Goal: Information Seeking & Learning: Learn about a topic

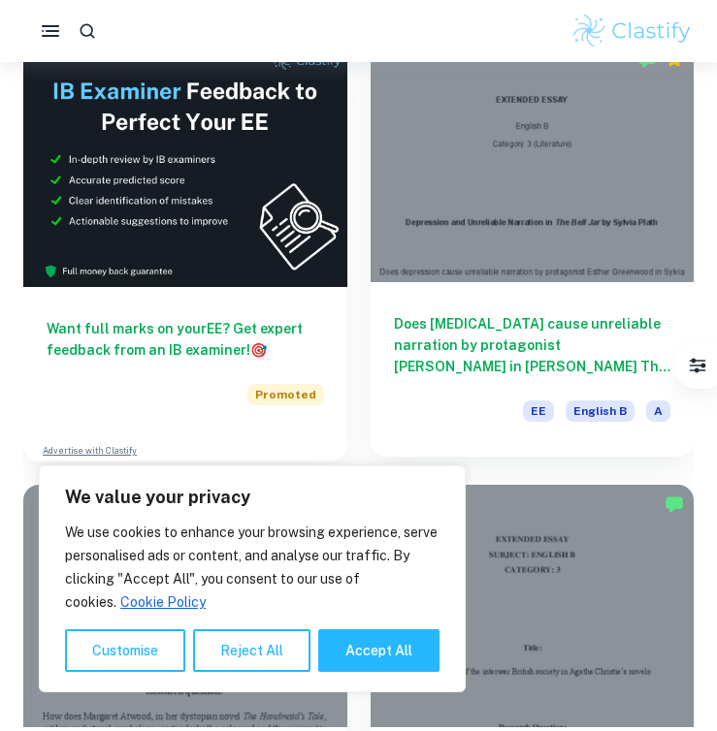
scroll to position [924, 0]
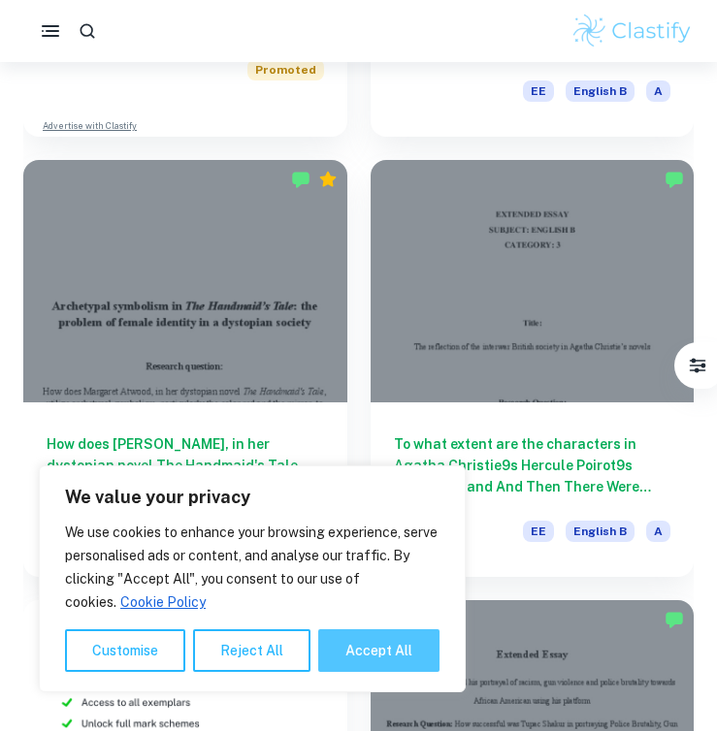
click at [380, 666] on button "Accept All" at bounding box center [378, 650] width 121 height 43
checkbox input "true"
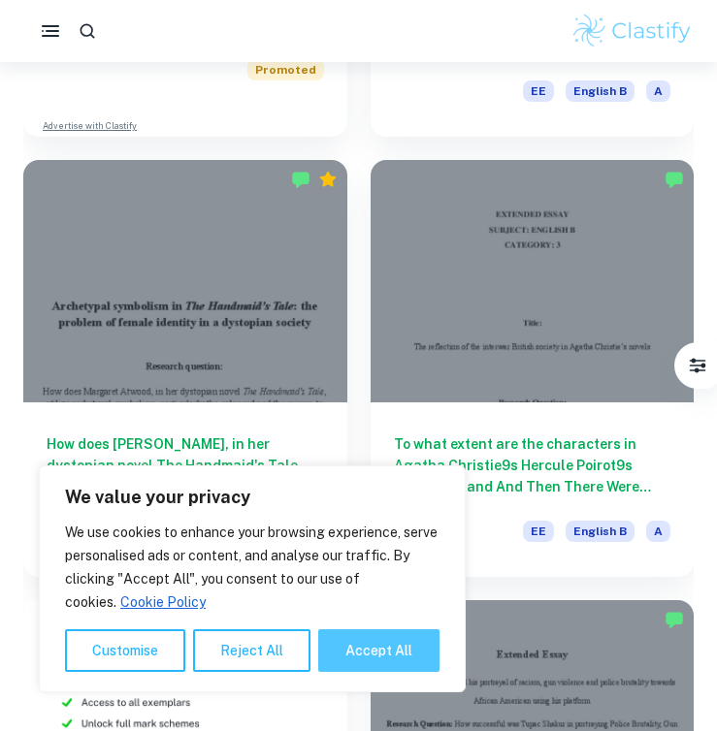
checkbox input "true"
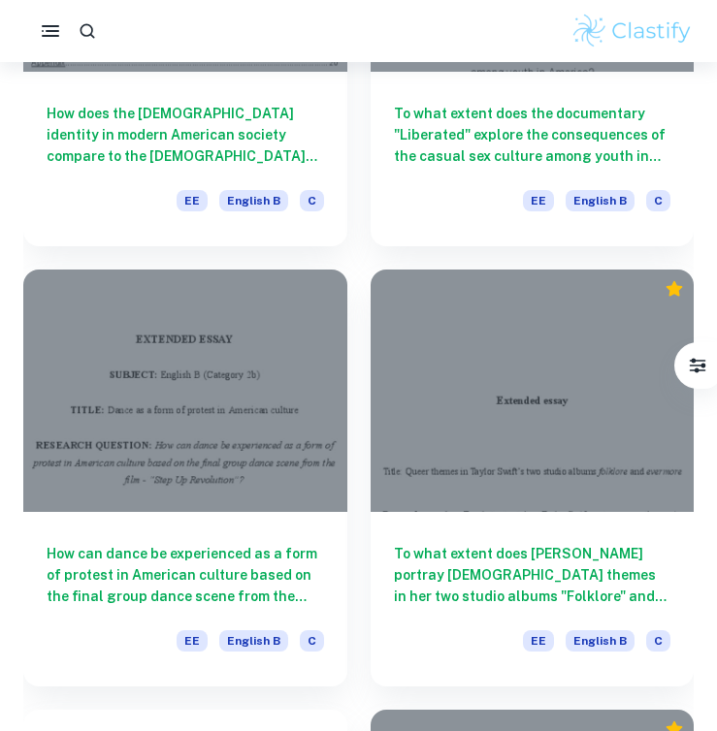
scroll to position [3459, 0]
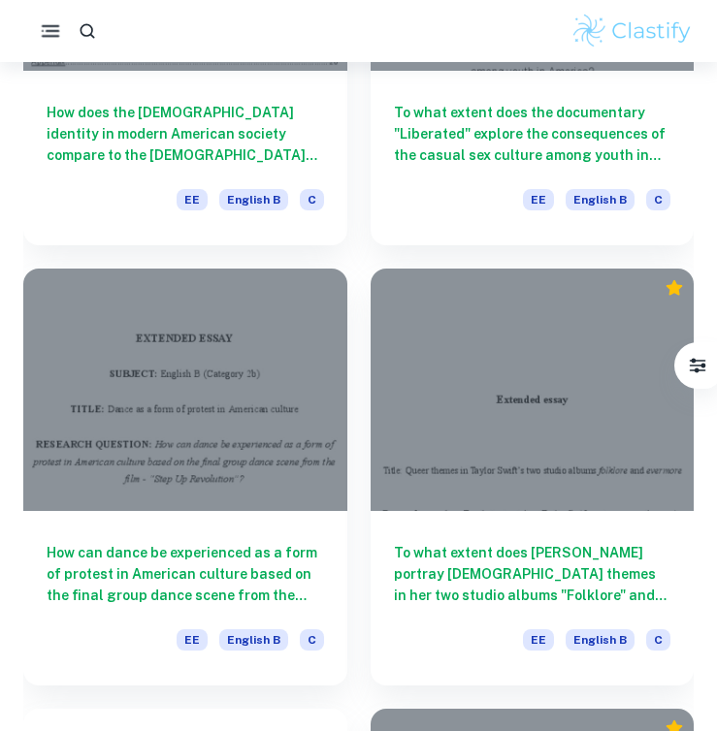
click at [48, 24] on icon "button" at bounding box center [50, 30] width 23 height 23
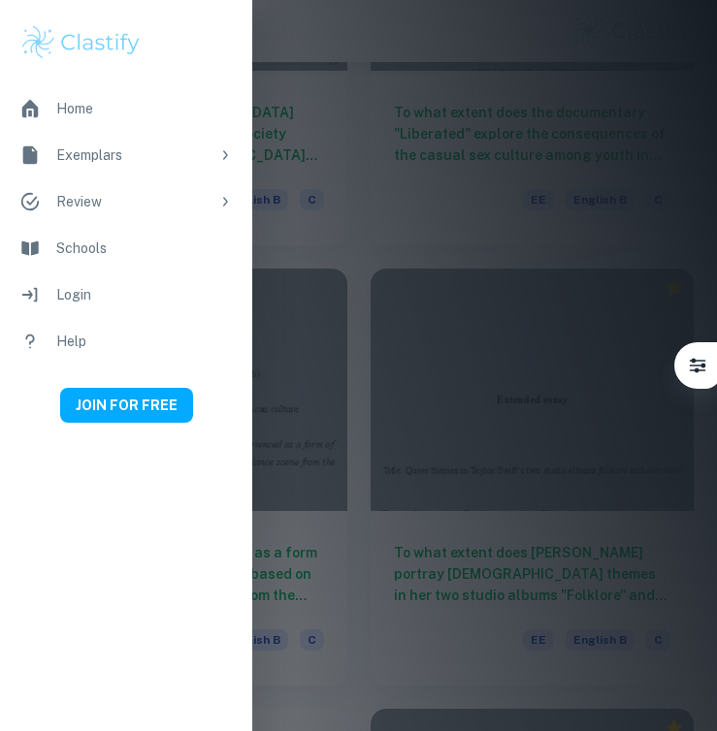
click at [228, 152] on icon at bounding box center [225, 155] width 16 height 16
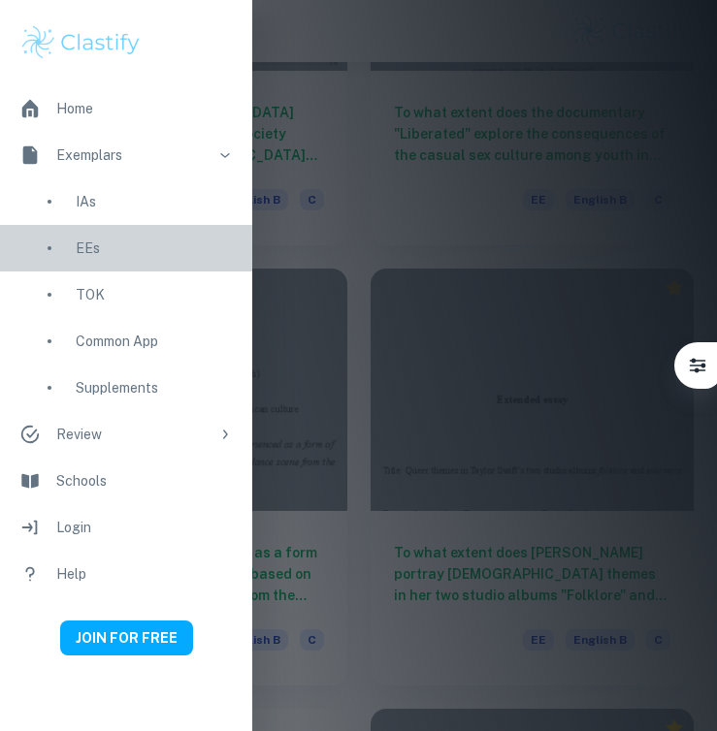
click at [78, 246] on div "EEs" at bounding box center [154, 248] width 157 height 21
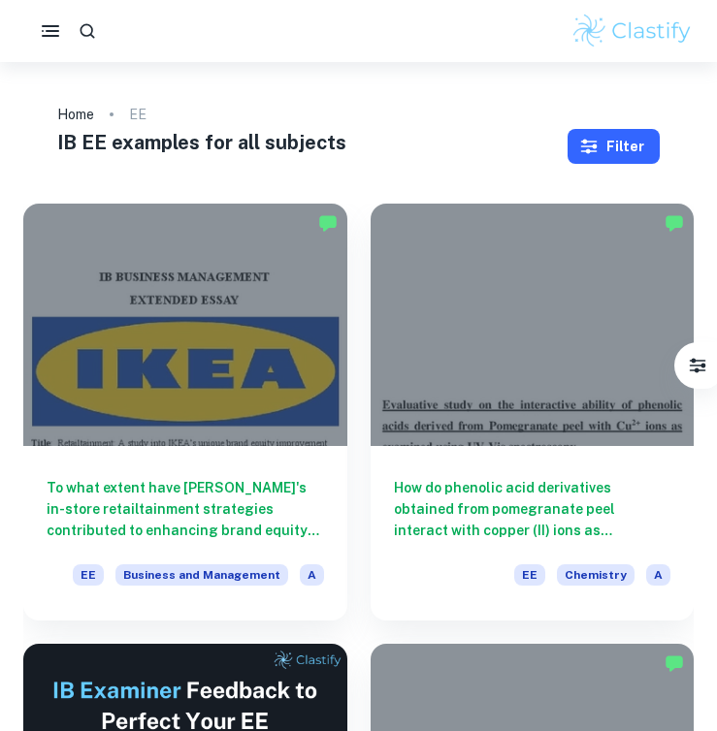
click at [596, 138] on icon "button" at bounding box center [588, 146] width 19 height 19
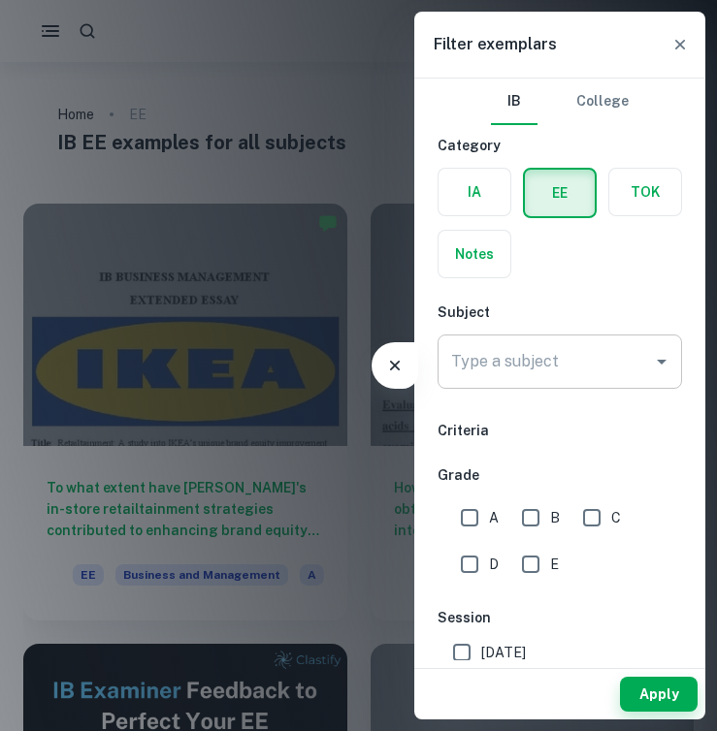
click at [539, 368] on input "Type a subject" at bounding box center [545, 361] width 198 height 37
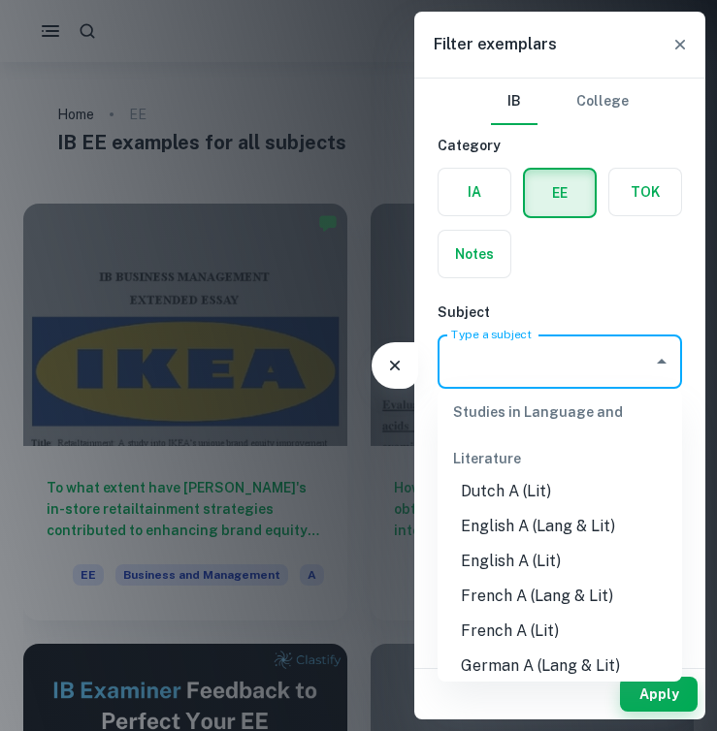
scroll to position [186, 0]
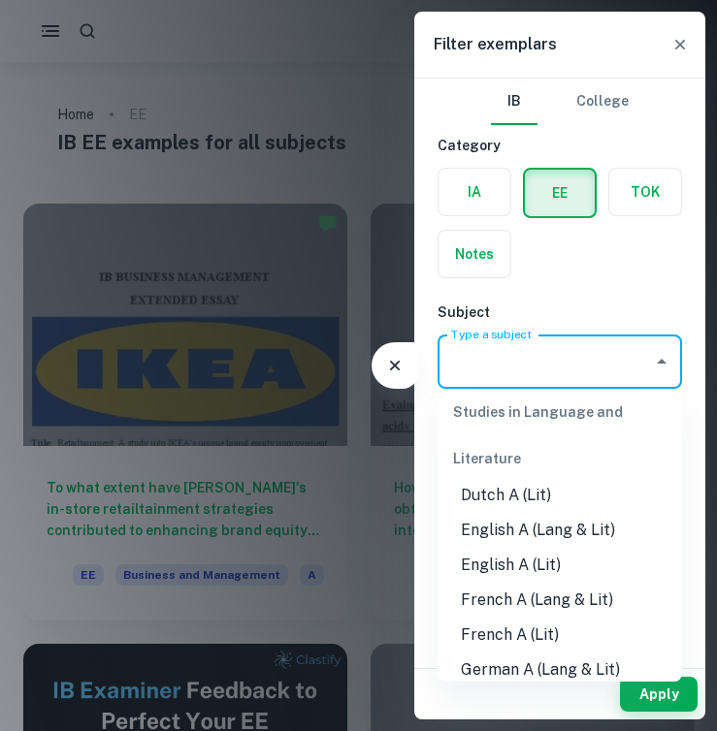
click at [550, 539] on li "English A (Lang & Lit)" at bounding box center [559, 530] width 244 height 35
type input "English A (Lang & Lit)"
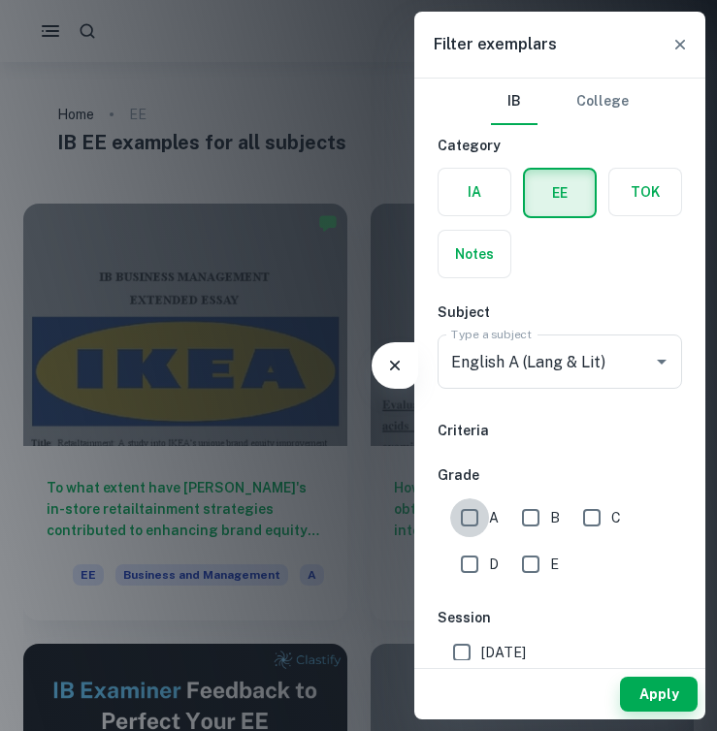
click at [464, 529] on input "A" at bounding box center [469, 518] width 39 height 39
checkbox input "true"
click at [649, 696] on button "Apply" at bounding box center [659, 694] width 78 height 35
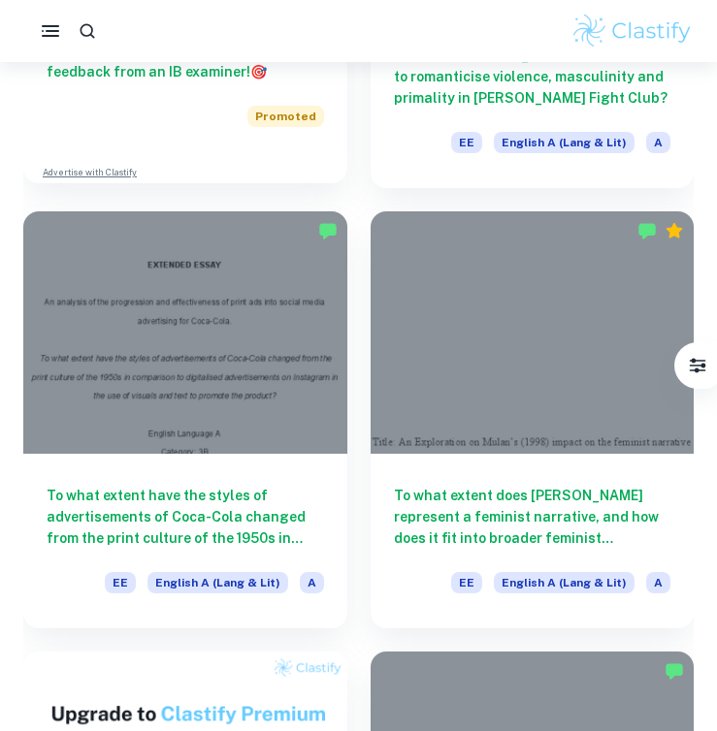
scroll to position [957, 0]
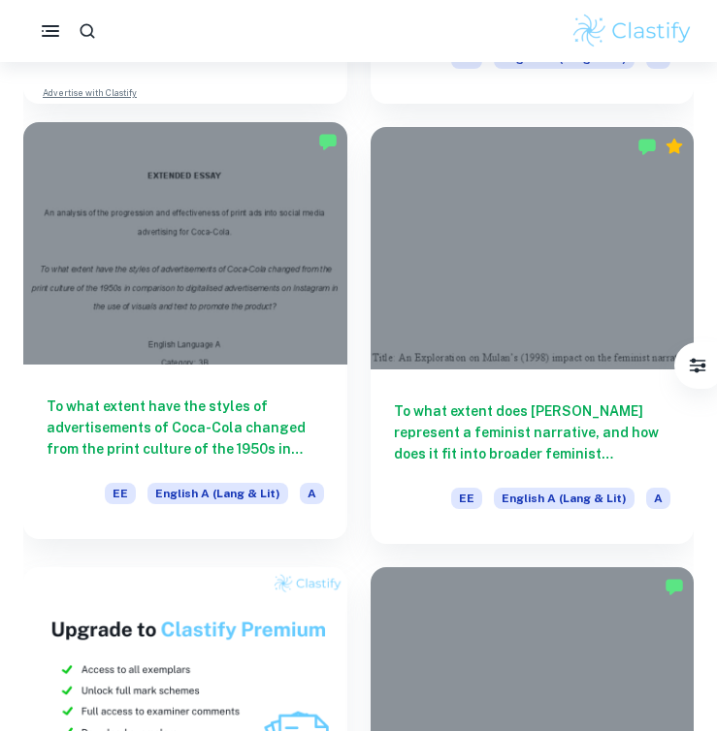
click at [236, 433] on h6 "To what extent have the styles of advertisements of Coca-Cola changed from the …" at bounding box center [185, 428] width 277 height 64
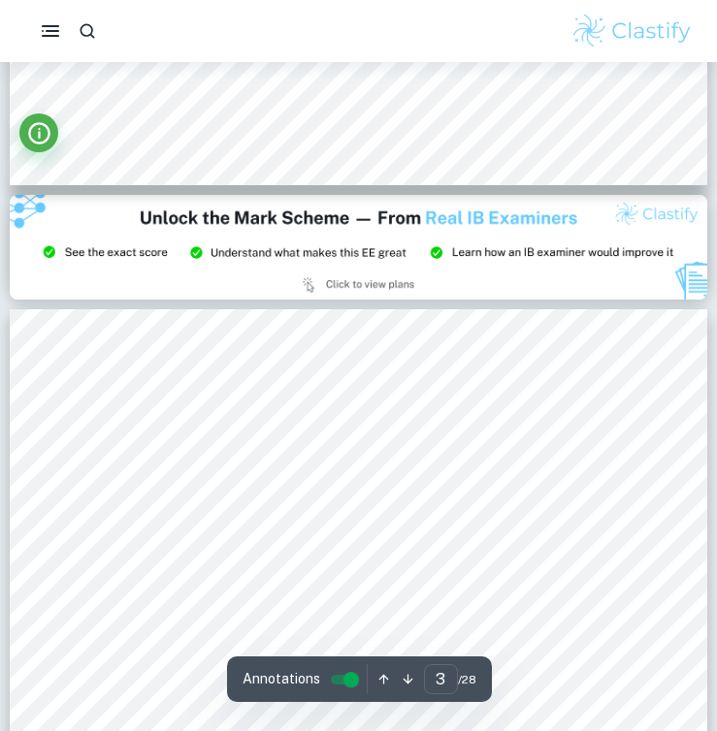
scroll to position [2159, 0]
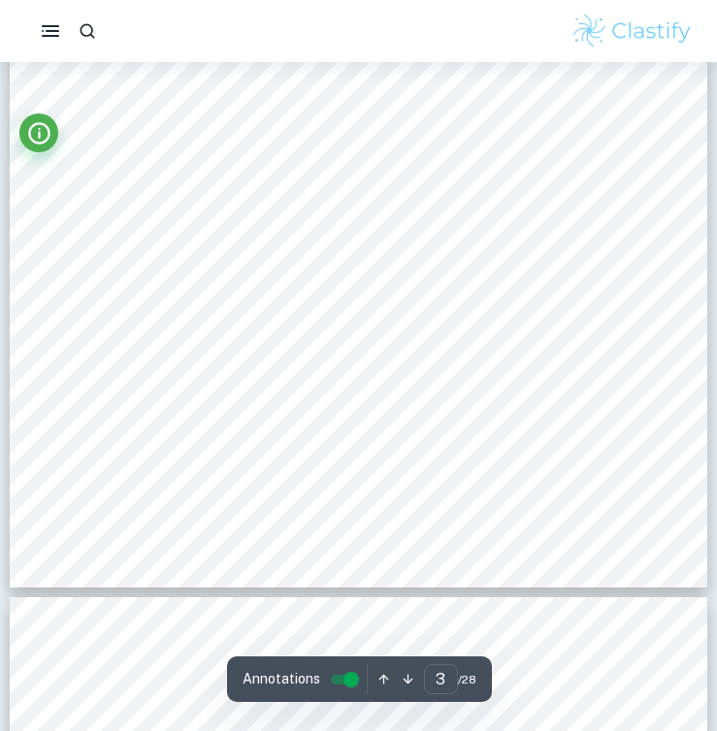
type input "4"
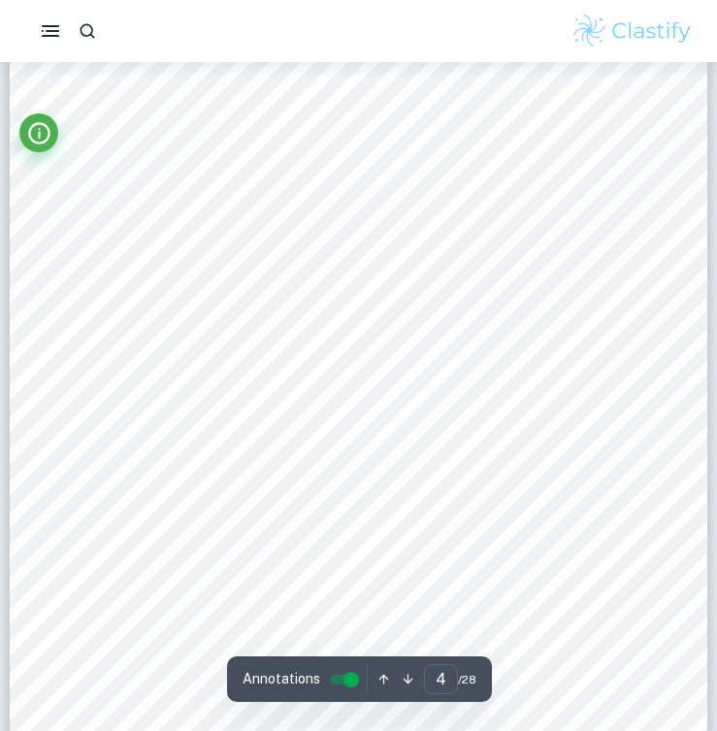
scroll to position [3340, 0]
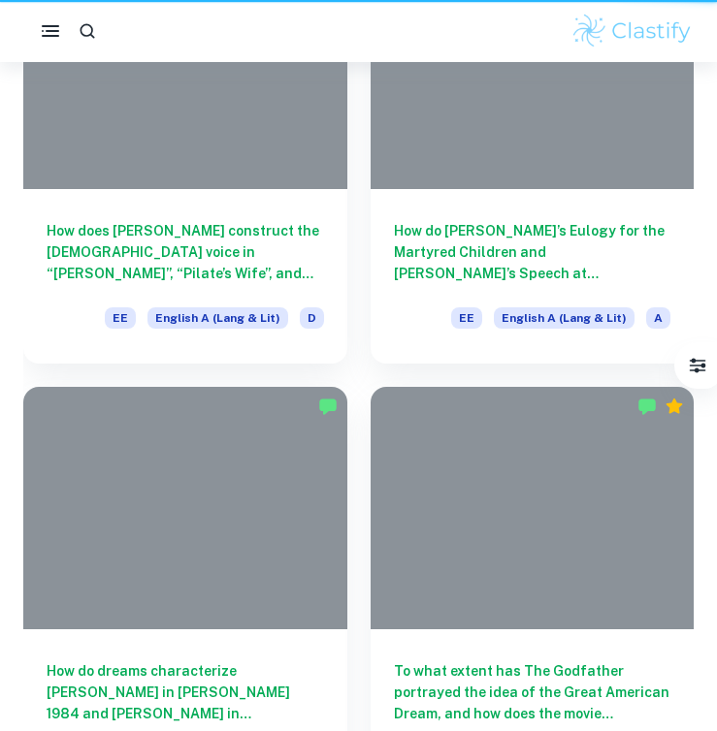
scroll to position [957, 0]
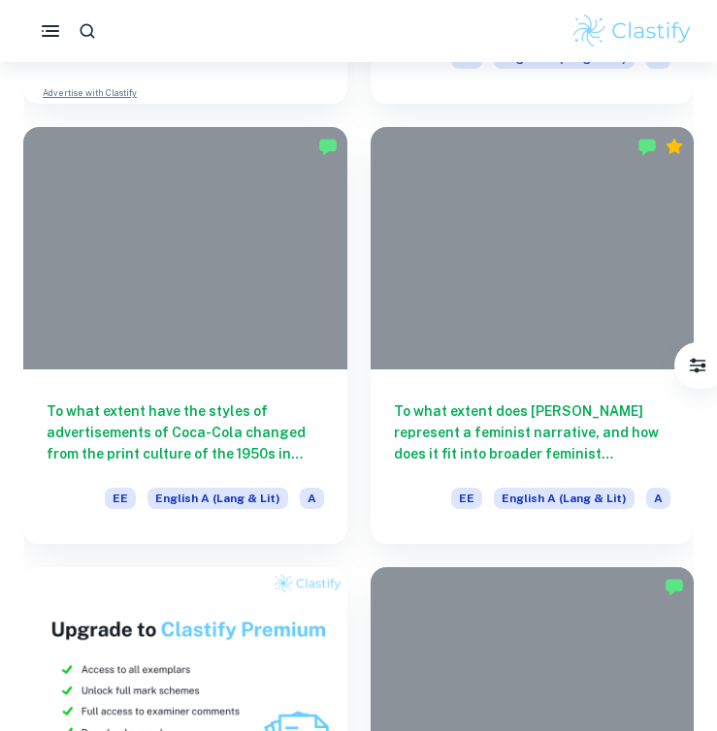
click at [177, 373] on div "To what extent have the styles of advertisements of Coca-Cola changed from the …" at bounding box center [185, 457] width 324 height 175
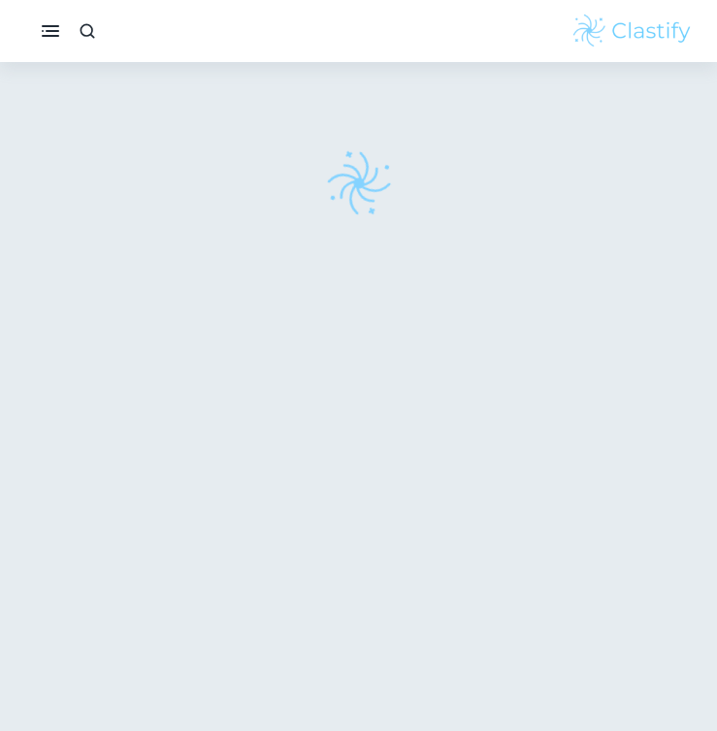
scroll to position [957, 0]
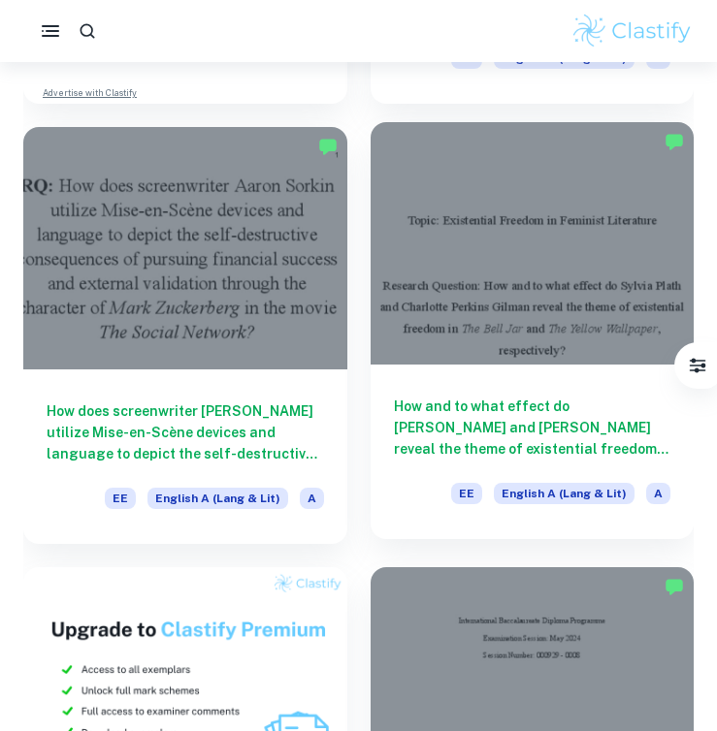
click at [561, 446] on h6 "How and to what effect do [PERSON_NAME] and [PERSON_NAME] reveal the theme of e…" at bounding box center [532, 428] width 277 height 64
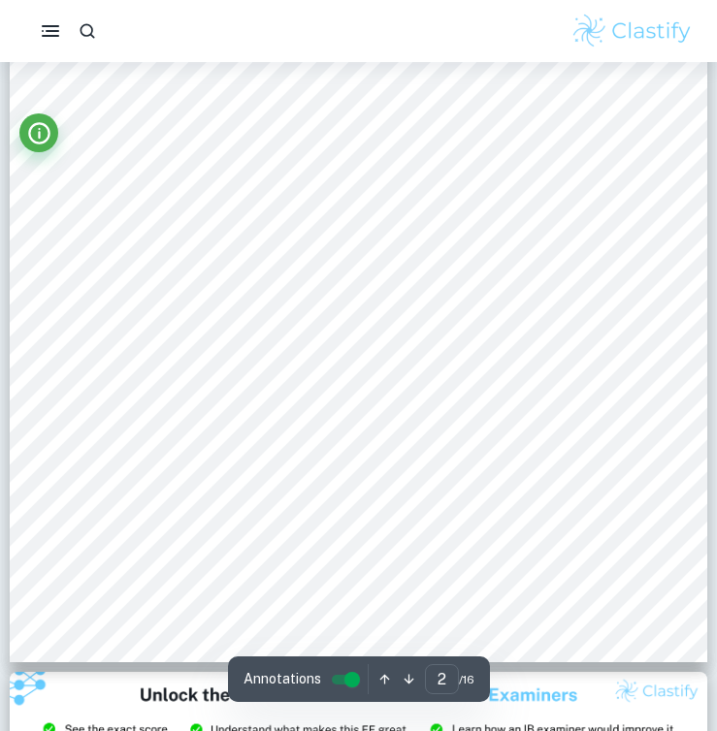
scroll to position [1717, 0]
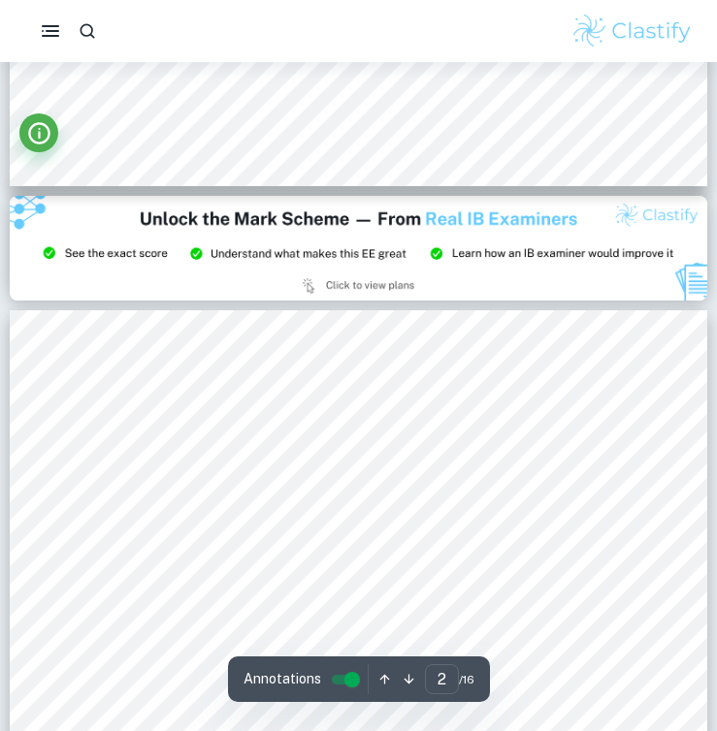
type input "3"
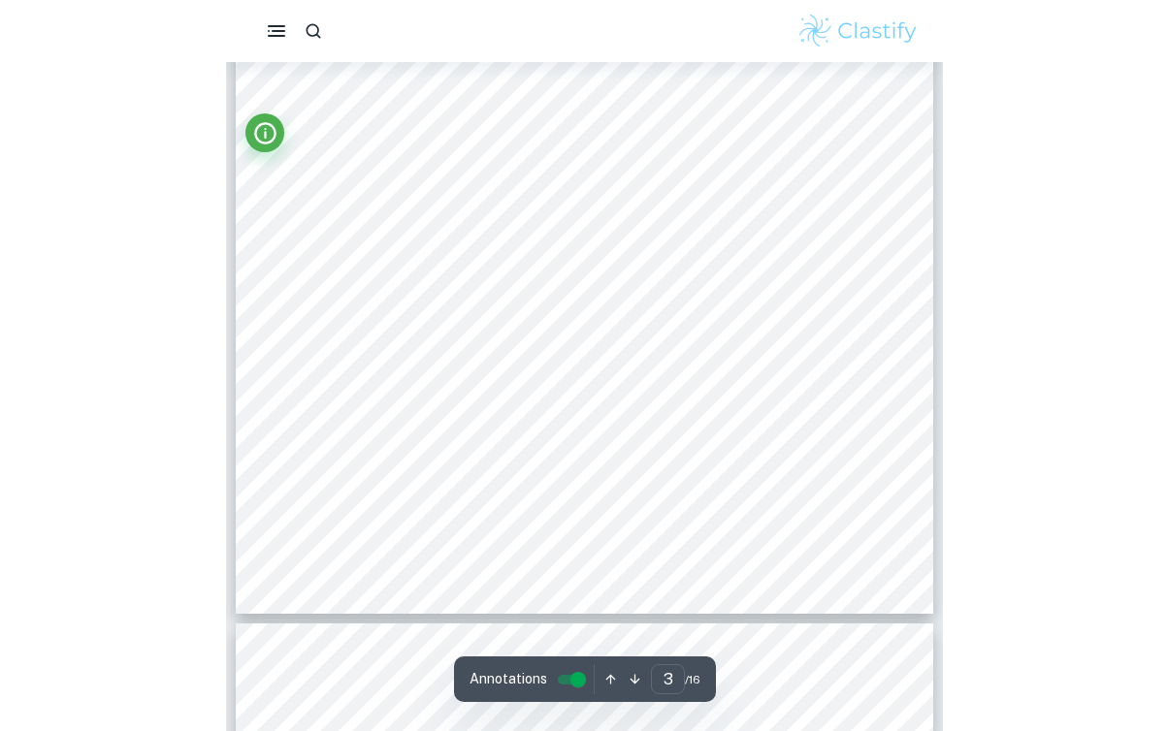
scroll to position [2075, 0]
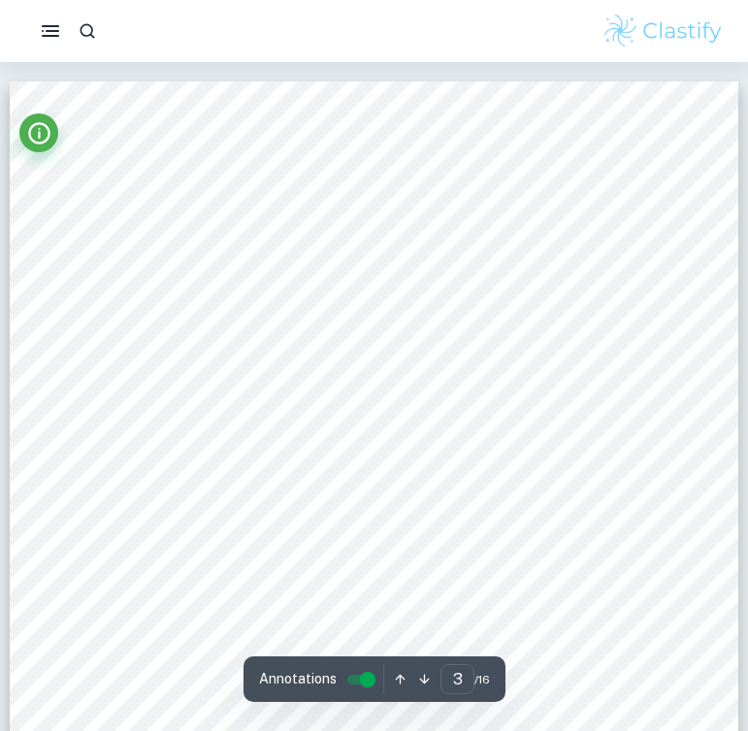
type input "3"
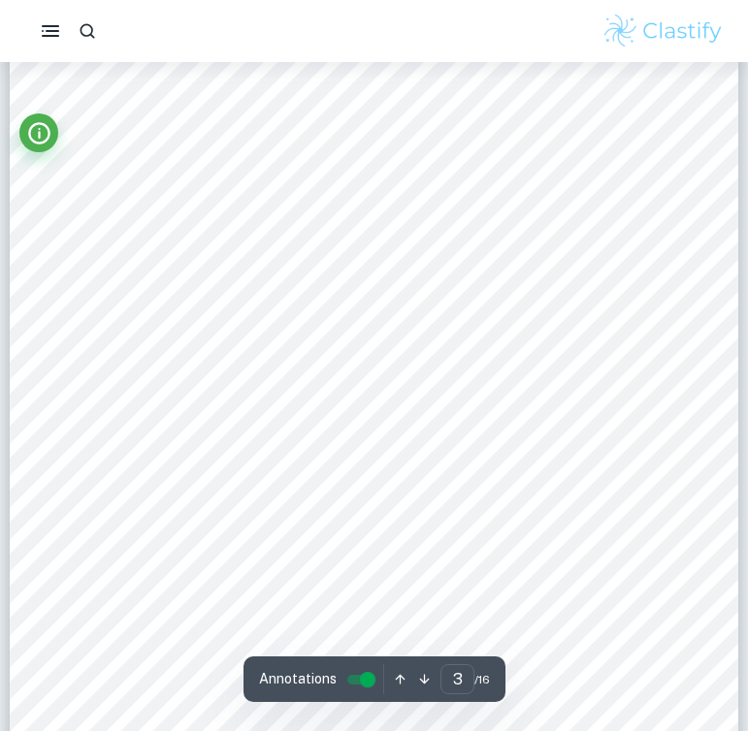
scroll to position [2331, 0]
